Goal: Information Seeking & Learning: Learn about a topic

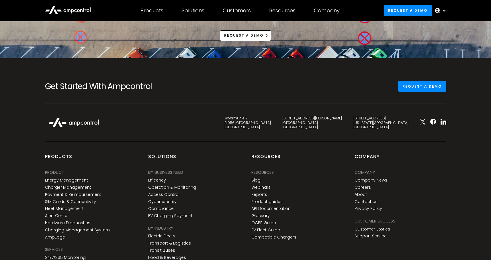
scroll to position [2170, 0]
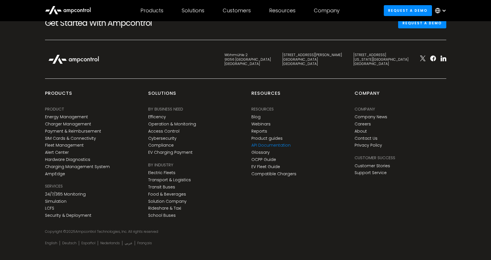
click at [275, 145] on link "API Documentation" at bounding box center [271, 145] width 39 height 5
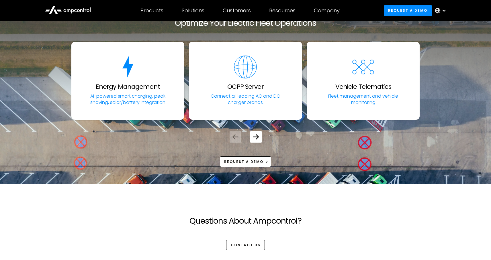
scroll to position [1218, 0]
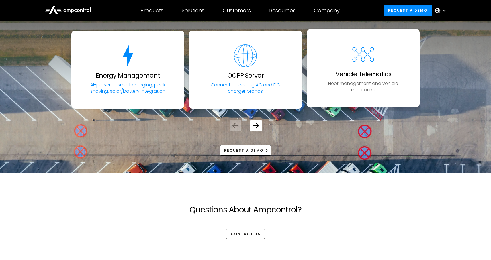
click at [365, 89] on p "Fleet management and vehicle monitoring" at bounding box center [364, 87] width 88 height 13
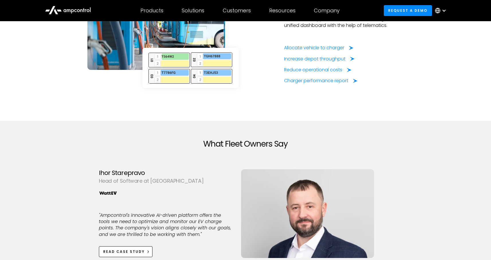
scroll to position [1133, 0]
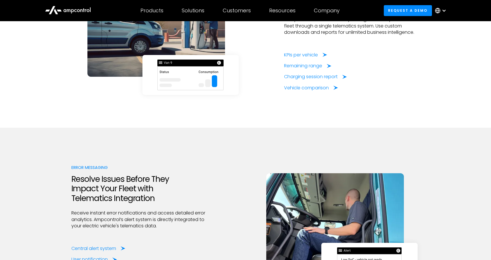
click at [68, 13] on icon at bounding box center [68, 10] width 46 height 14
